Goal: Task Accomplishment & Management: Use online tool/utility

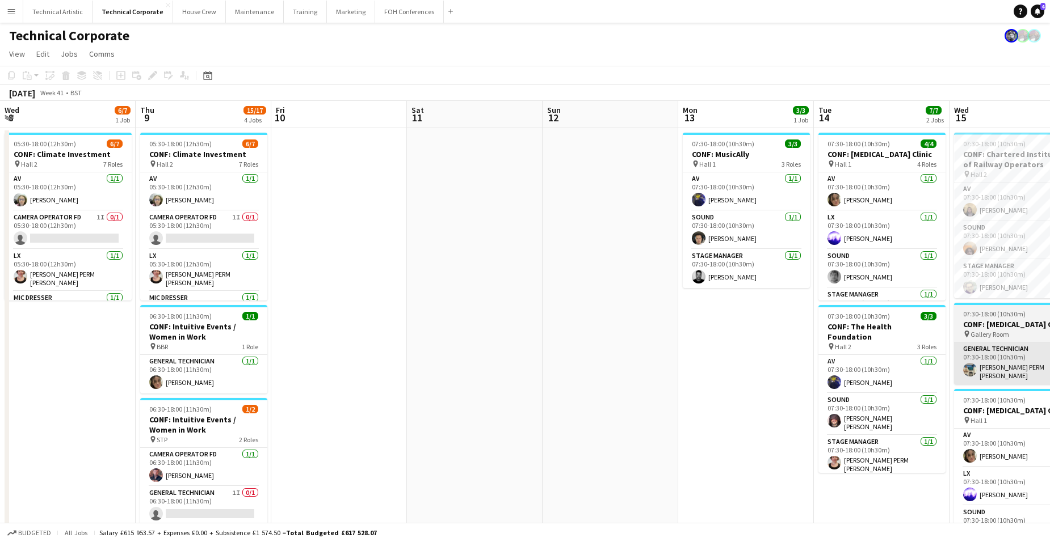
scroll to position [0, 428]
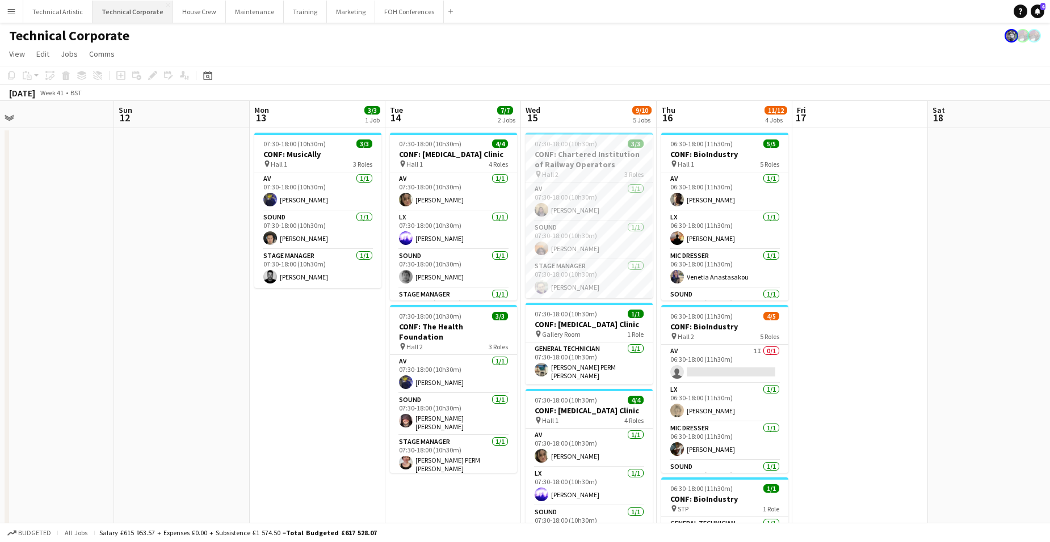
click at [146, 11] on button "Technical Corporate Close" at bounding box center [132, 12] width 81 height 22
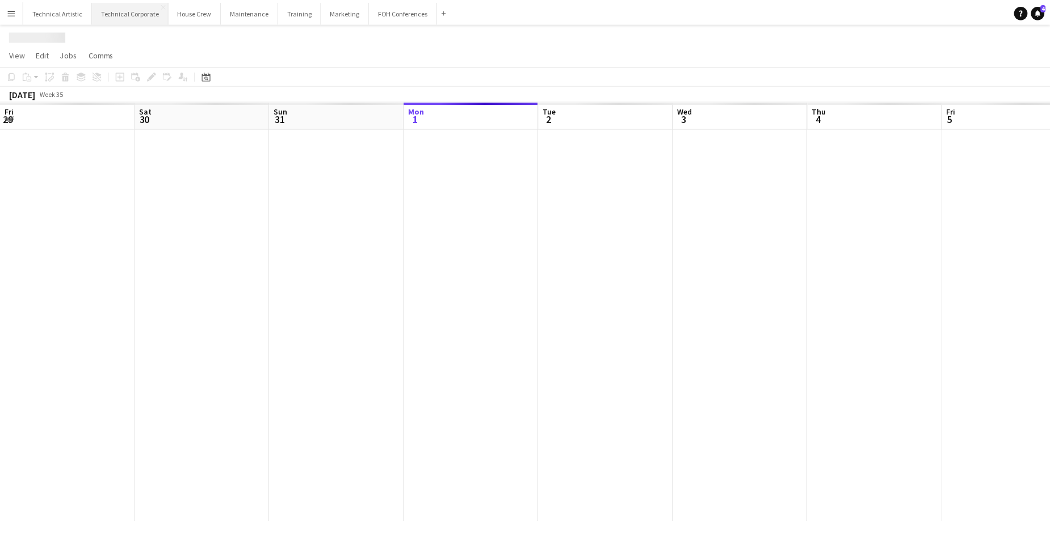
scroll to position [0, 271]
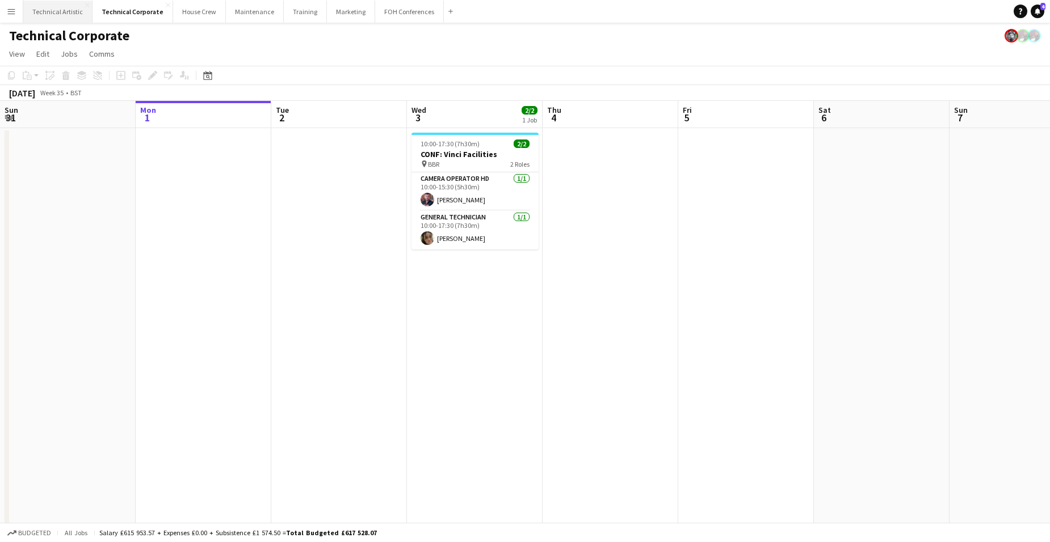
click at [68, 13] on button "Technical Artistic Close" at bounding box center [57, 12] width 69 height 22
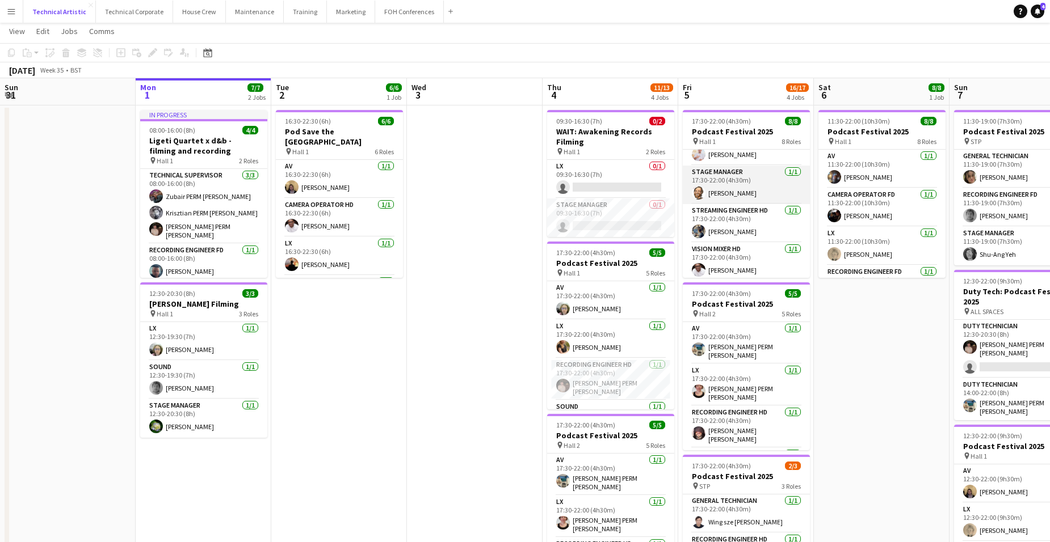
scroll to position [57, 0]
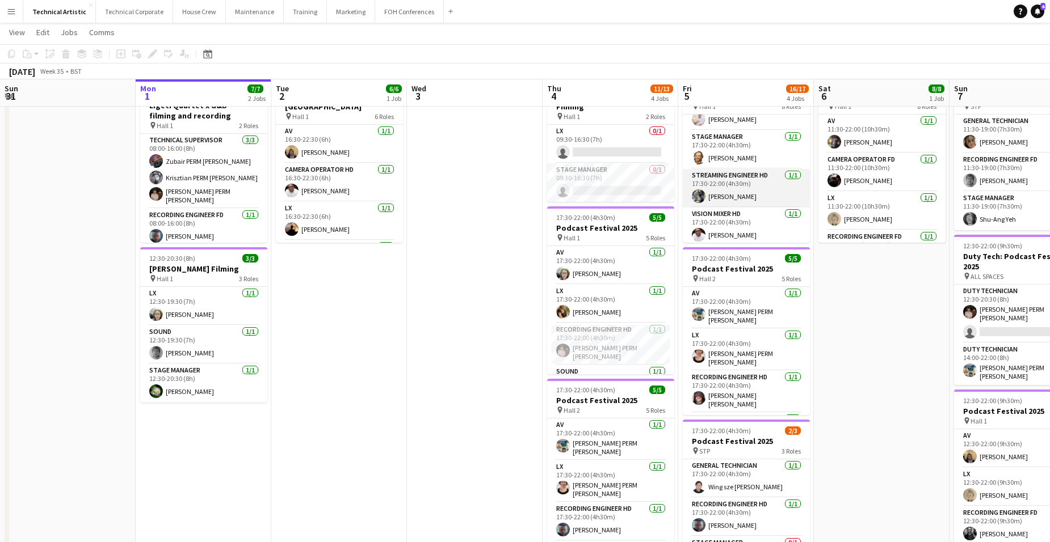
click at [730, 176] on app-card-role "Streaming Engineer HD [DATE] 17:30-22:00 (4h30m) [PERSON_NAME]" at bounding box center [746, 188] width 127 height 39
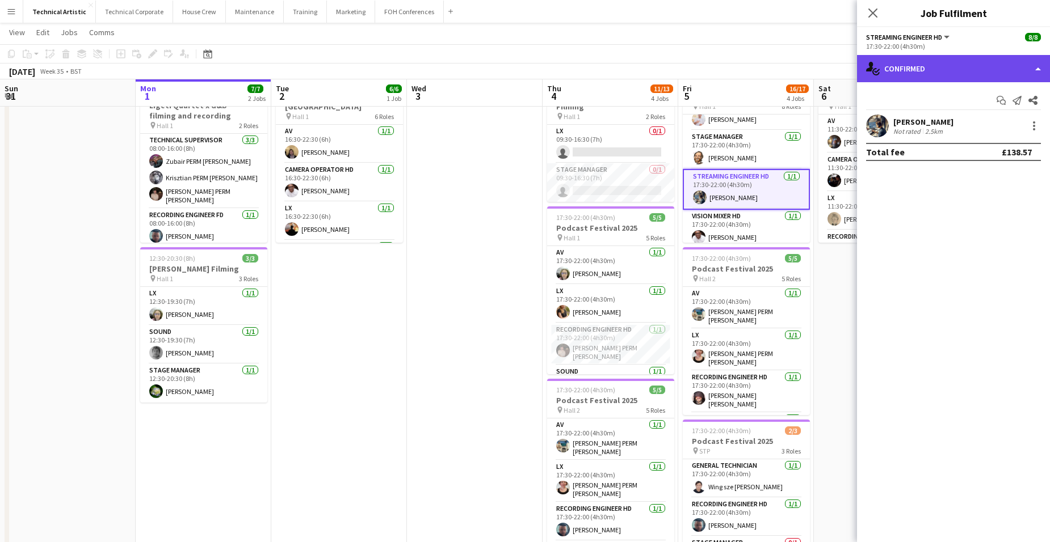
click at [942, 64] on div "single-neutral-actions-check-2 Confirmed" at bounding box center [953, 68] width 193 height 27
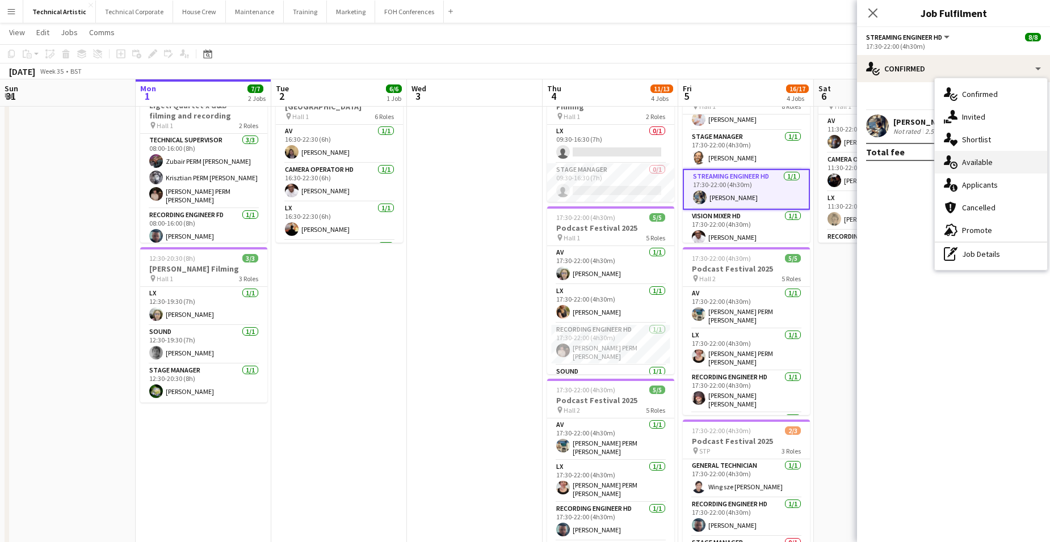
click at [989, 161] on div "single-neutral-actions-upload Available" at bounding box center [990, 162] width 112 height 23
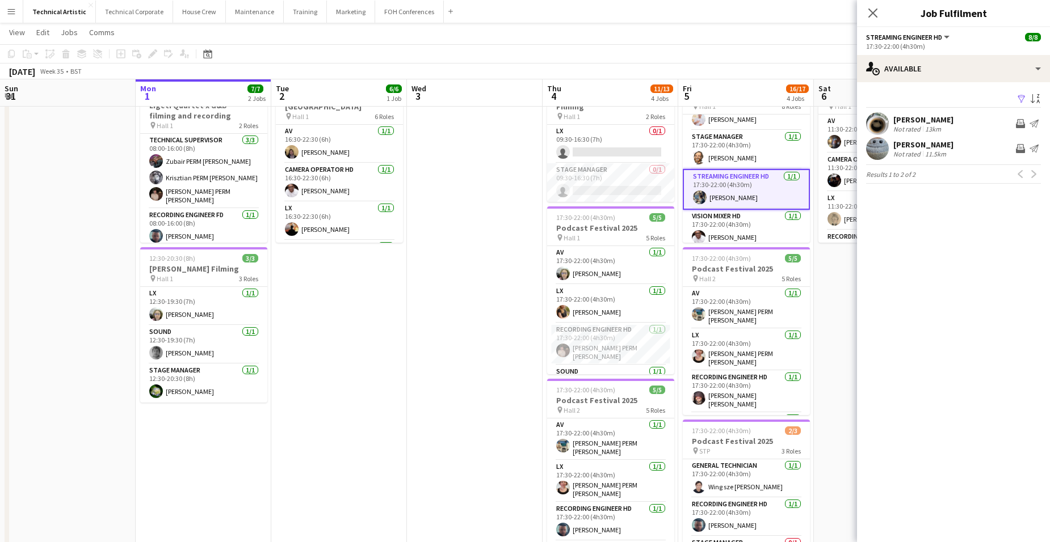
click at [831, 263] on app-date-cell "11:30-22:00 (10h30m) 8/8 Podcast Festival 2025 pin Hall 1 8 Roles AV [DATE] 11:…" at bounding box center [882, 414] width 136 height 688
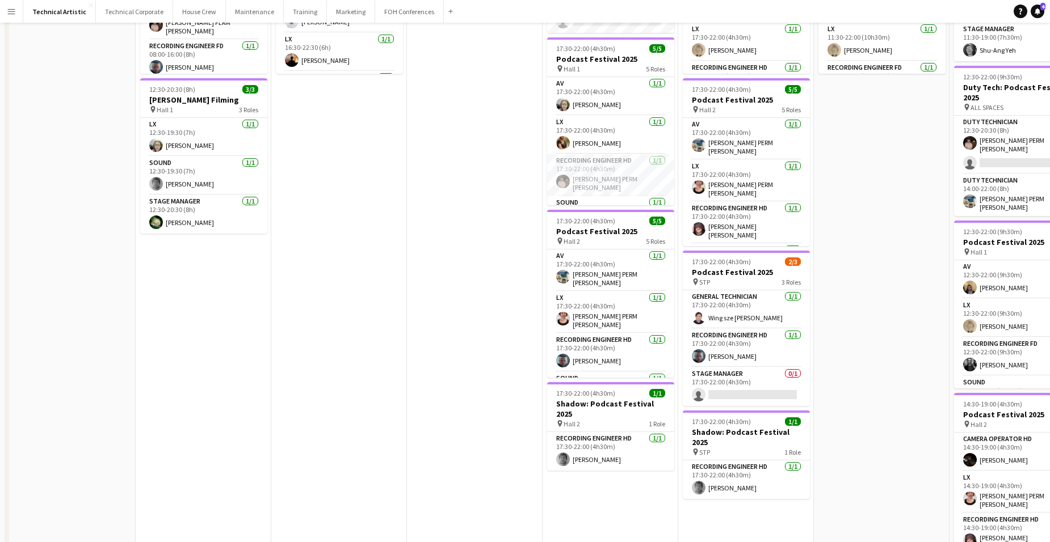
scroll to position [0, 0]
